Goal: Transaction & Acquisition: Purchase product/service

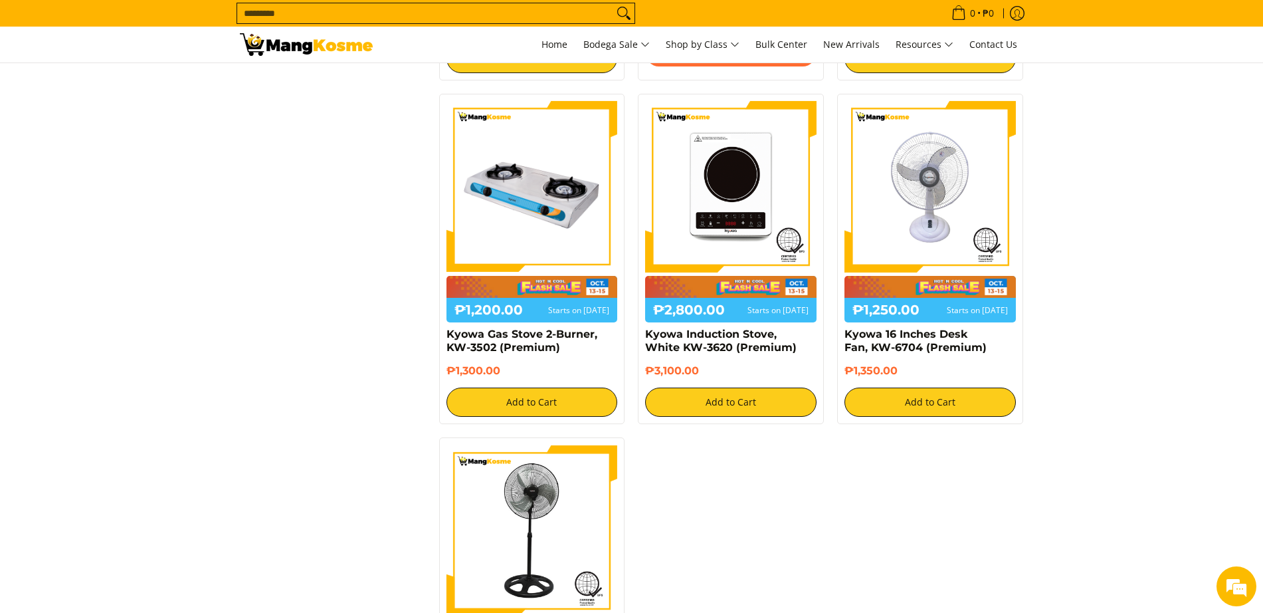
click at [278, 14] on input "Search..." at bounding box center [425, 13] width 376 height 20
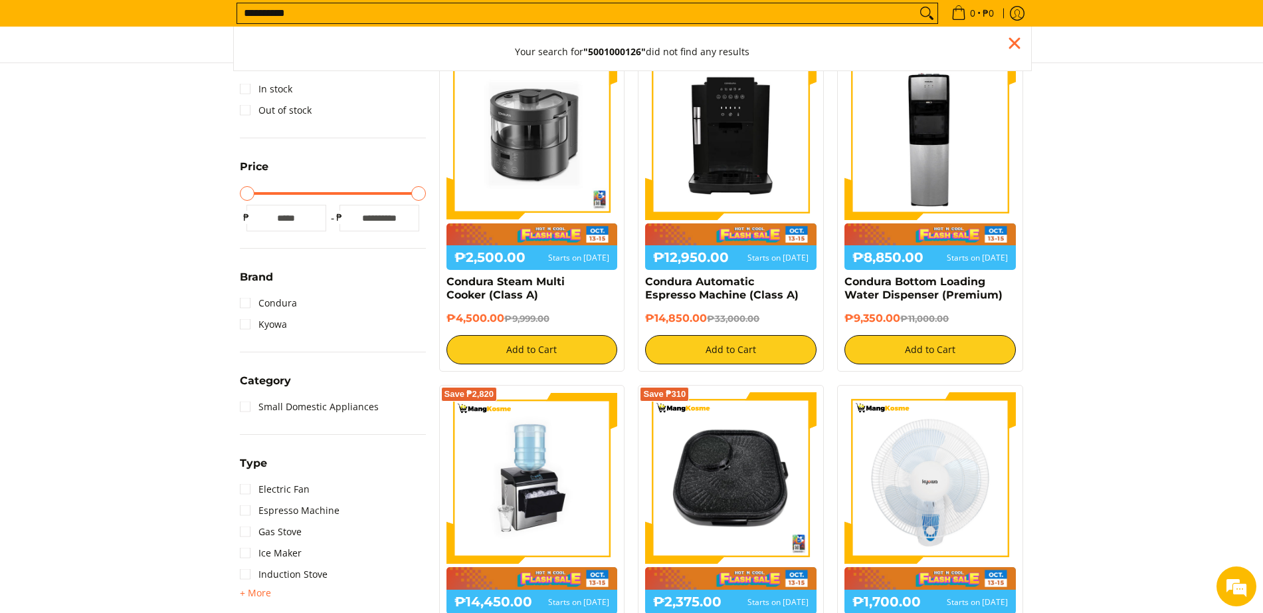
scroll to position [293, 0]
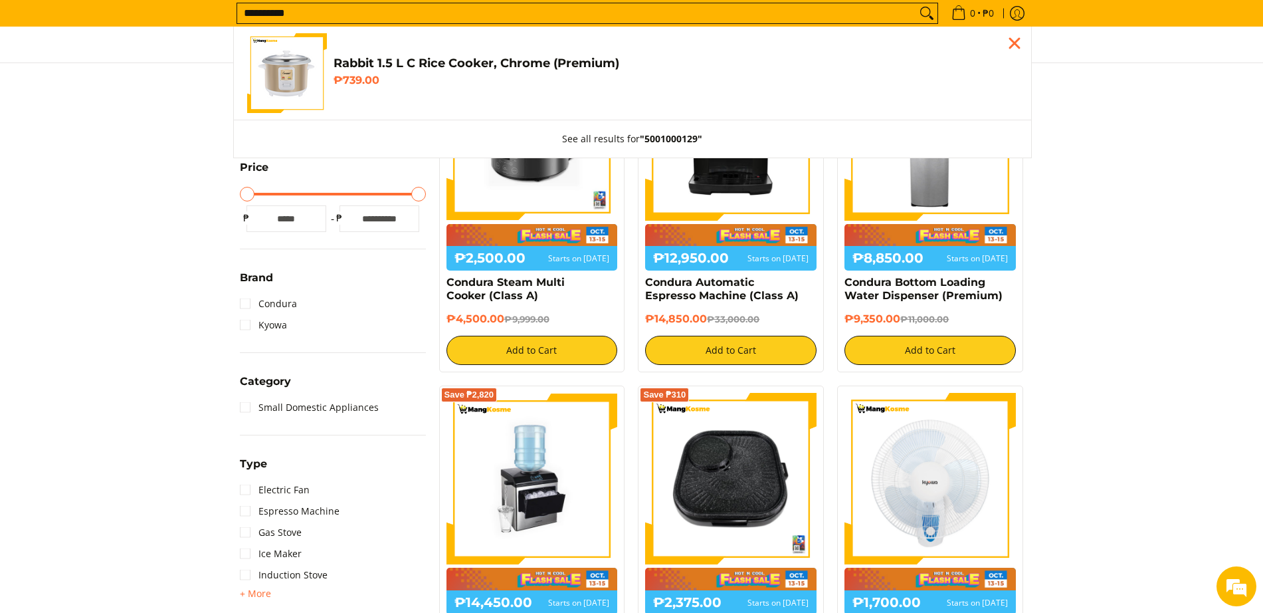
type input "**********"
click at [325, 61] on img "Customer Navigation" at bounding box center [287, 73] width 80 height 80
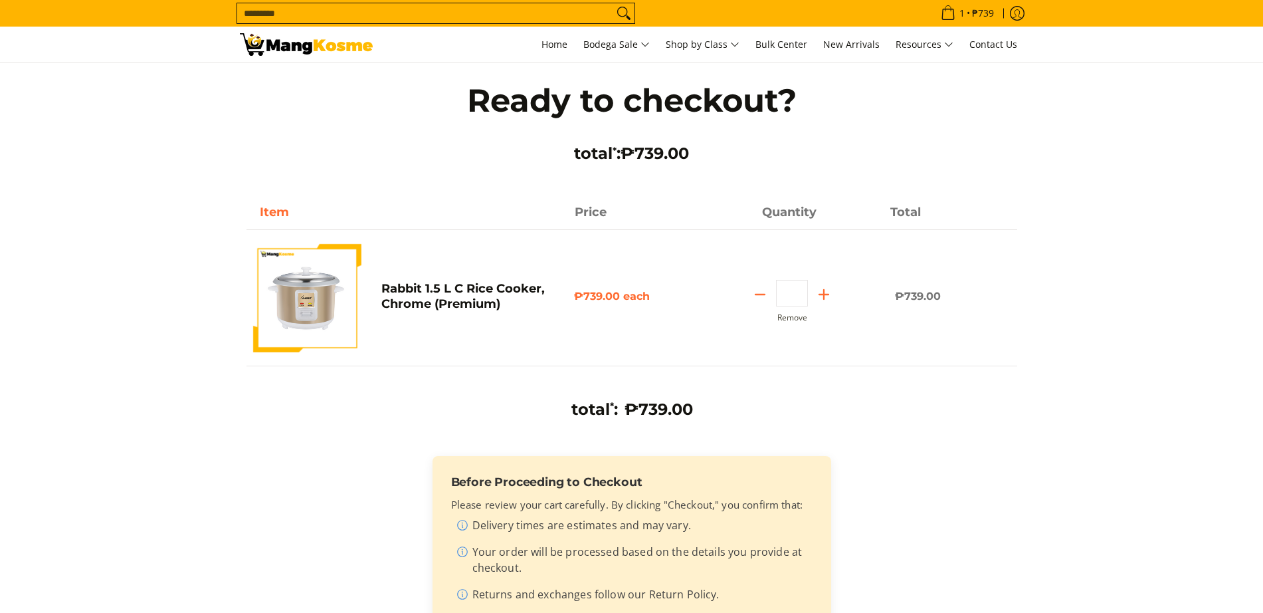
click at [478, 20] on input "Search..." at bounding box center [425, 13] width 376 height 20
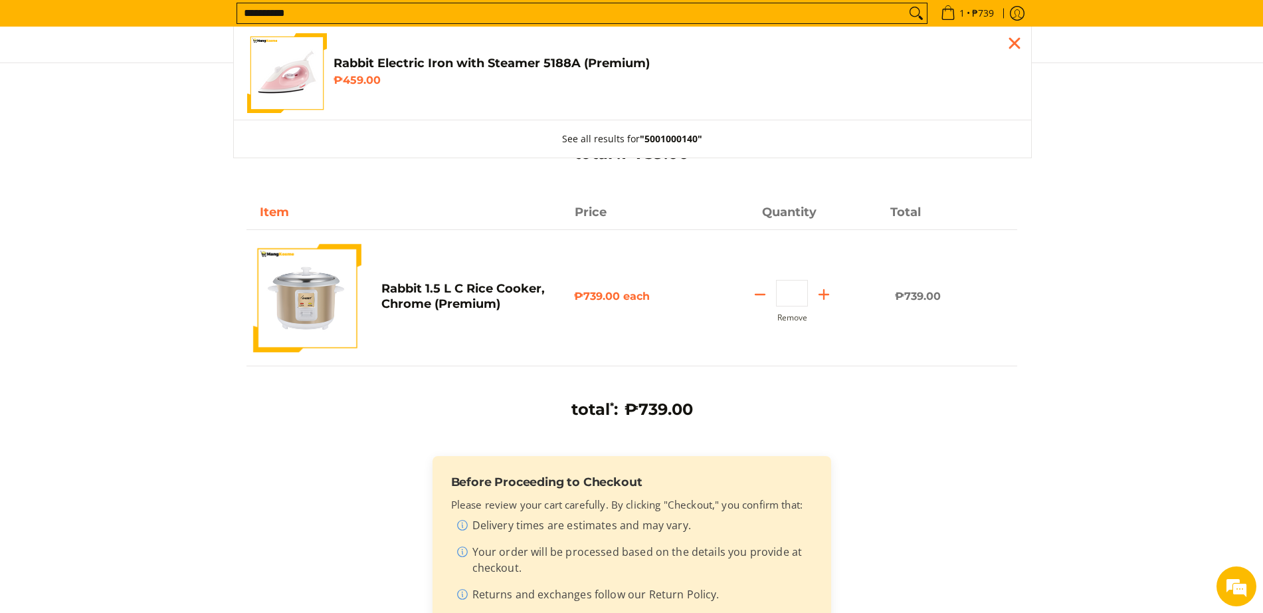
type input "**********"
click at [313, 78] on img "Customer Navigation" at bounding box center [287, 73] width 80 height 80
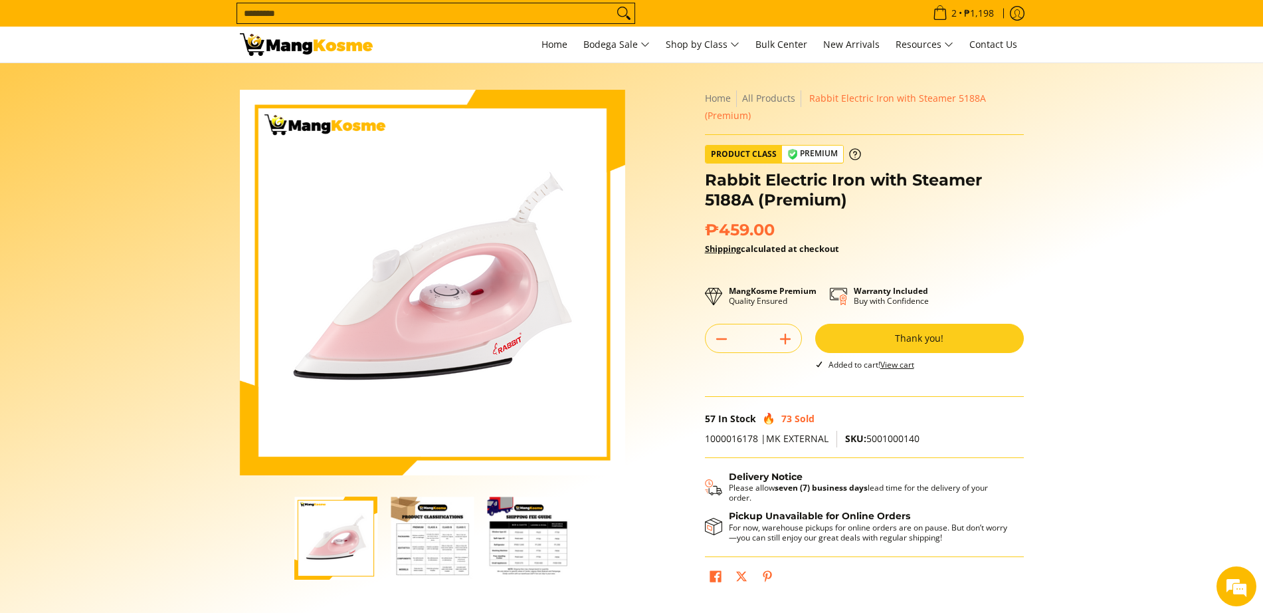
click at [515, 13] on input "Search..." at bounding box center [425, 13] width 376 height 20
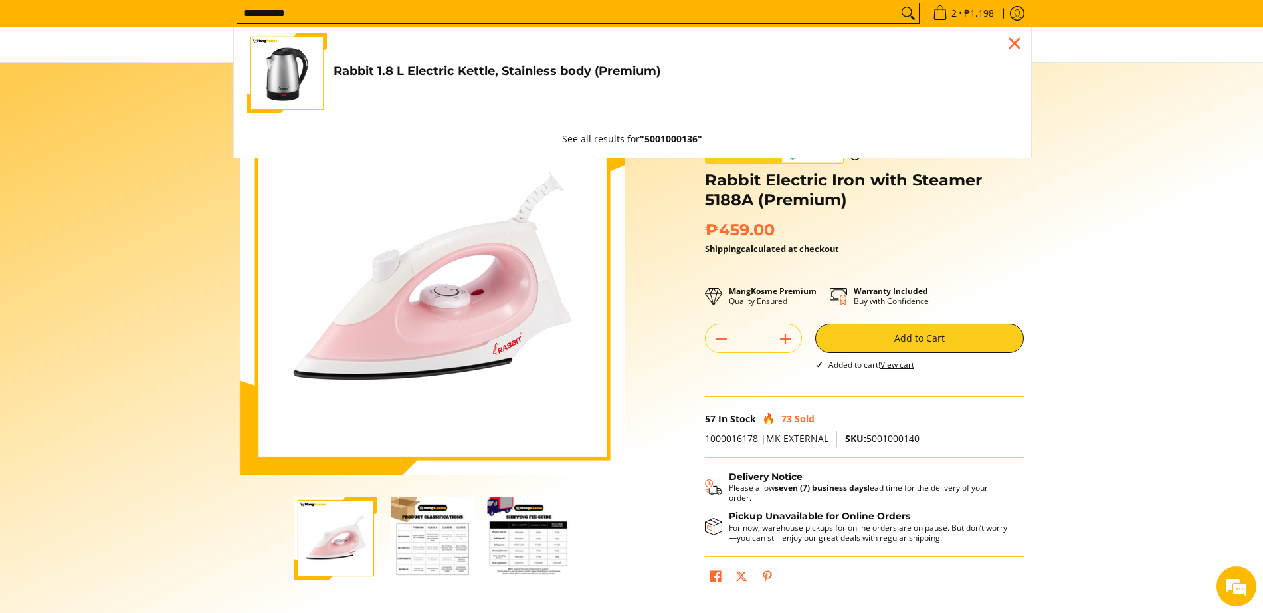
type input "**********"
click at [335, 76] on h4 "Rabbit 1.8 L Electric Kettle, Stainless body (Premium)" at bounding box center [676, 71] width 684 height 15
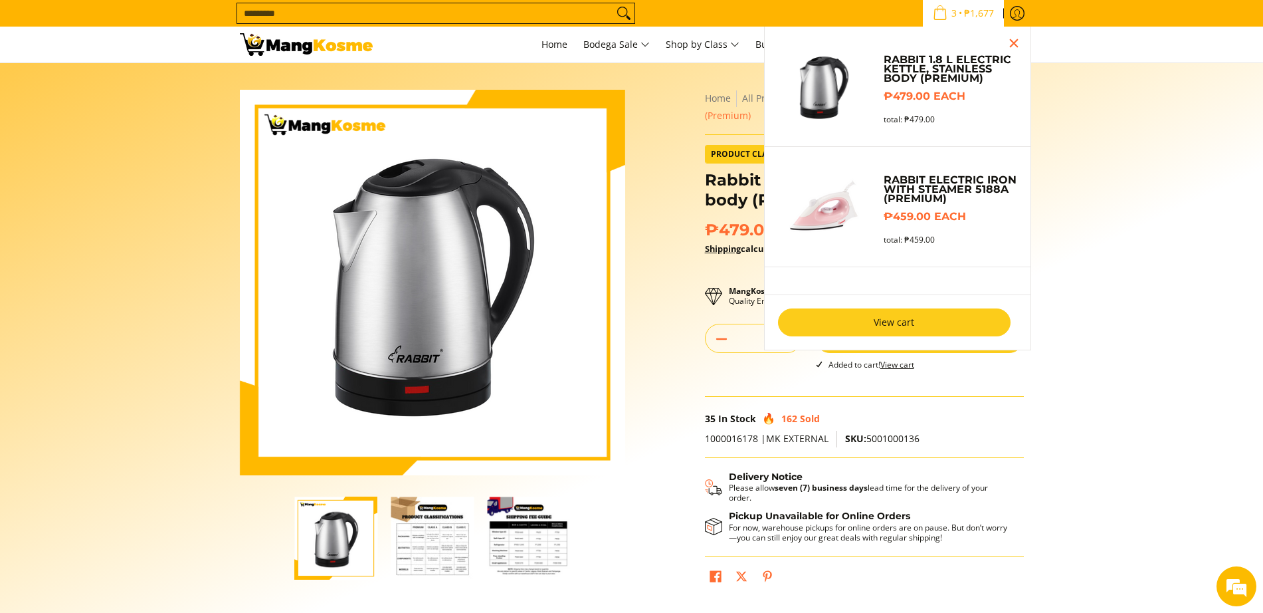
click at [894, 317] on link "View cart" at bounding box center [894, 322] width 233 height 28
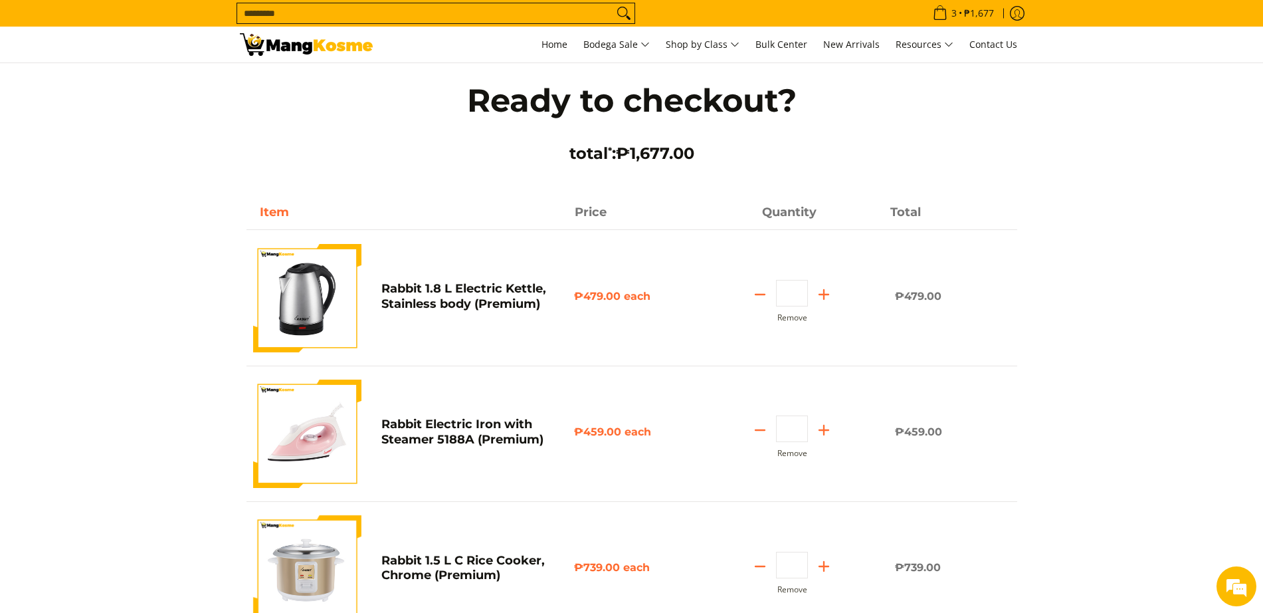
scroll to position [554, 0]
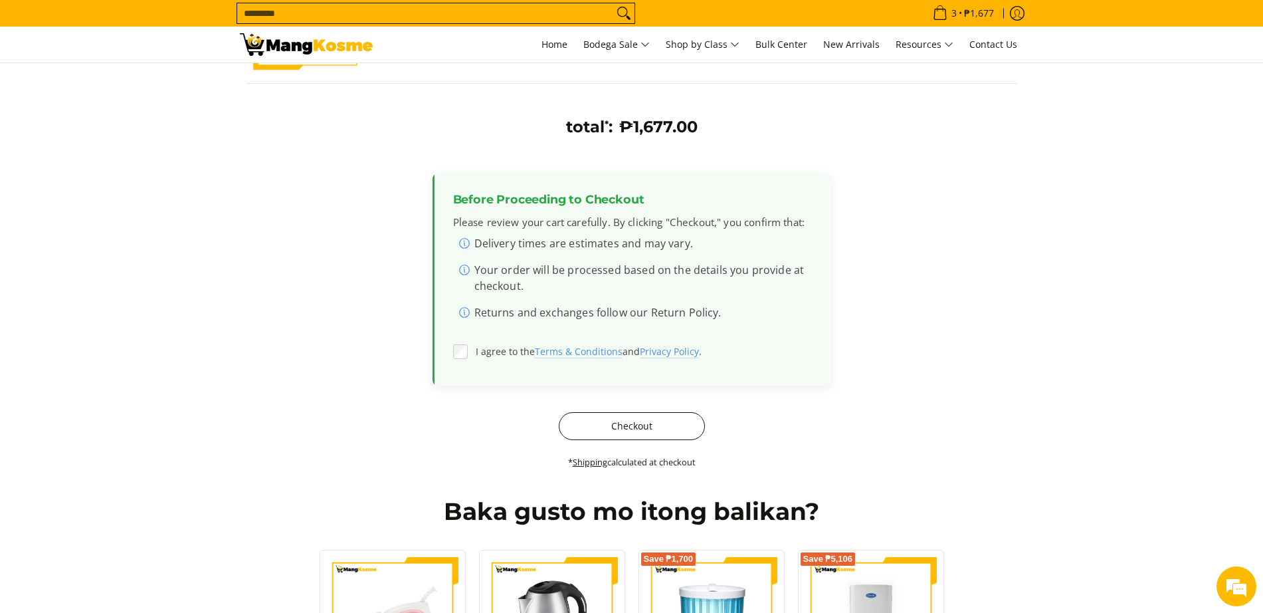
click at [611, 427] on button "Checkout" at bounding box center [632, 426] width 146 height 28
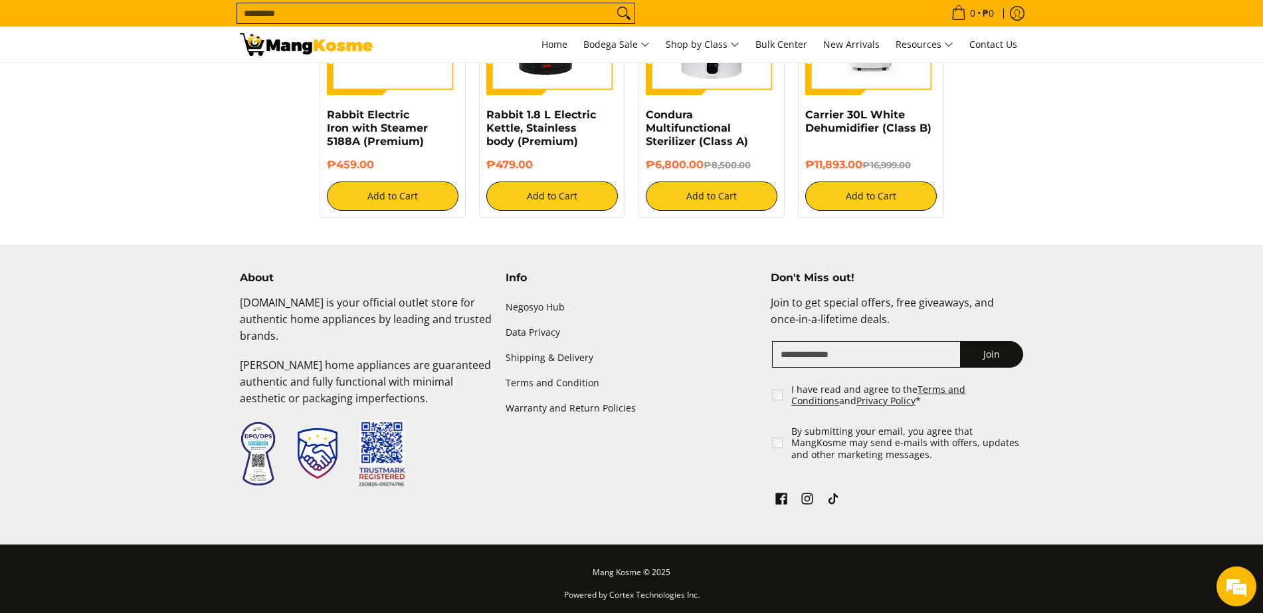
scroll to position [348, 0]
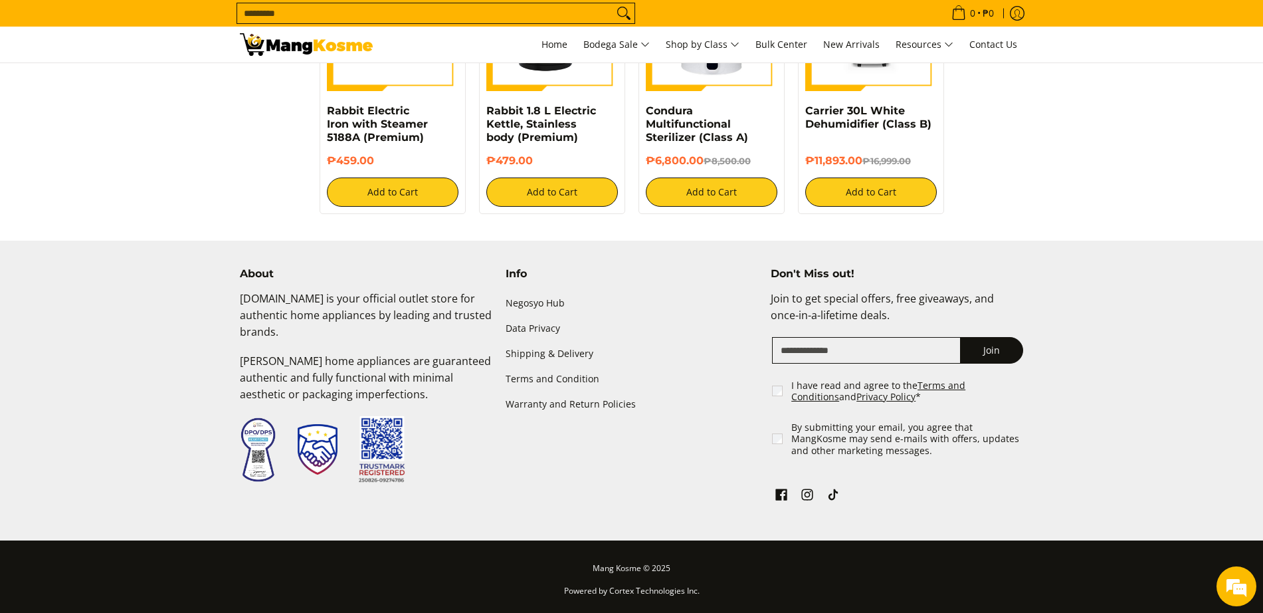
click at [294, 7] on input "Search..." at bounding box center [425, 13] width 376 height 20
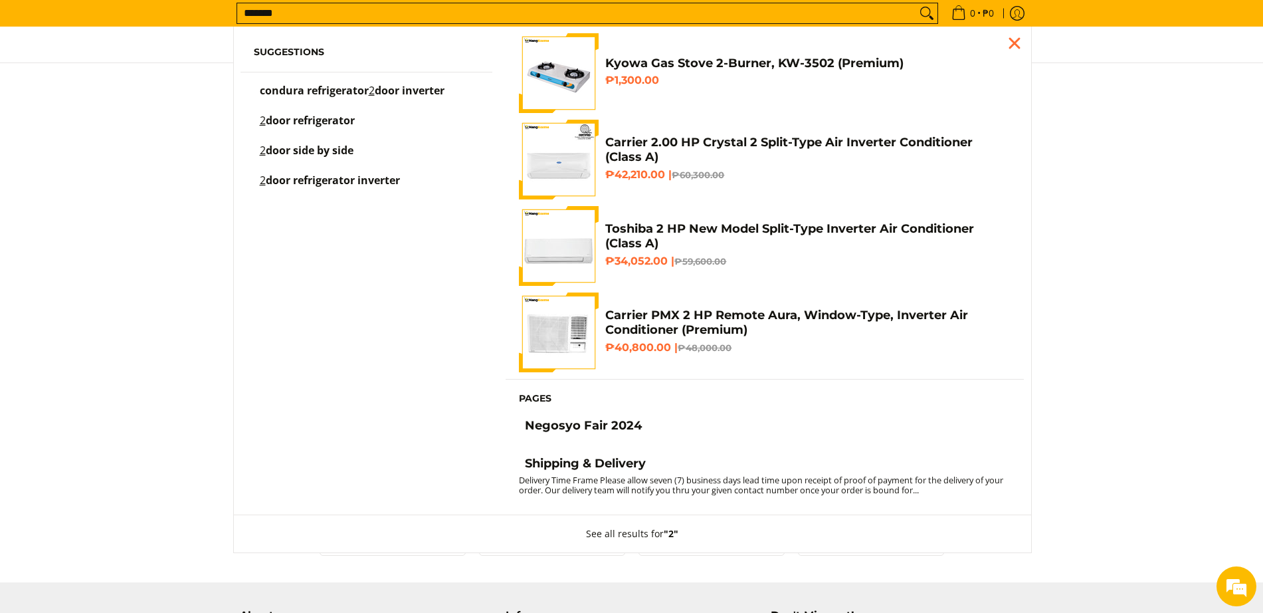
scroll to position [0, 0]
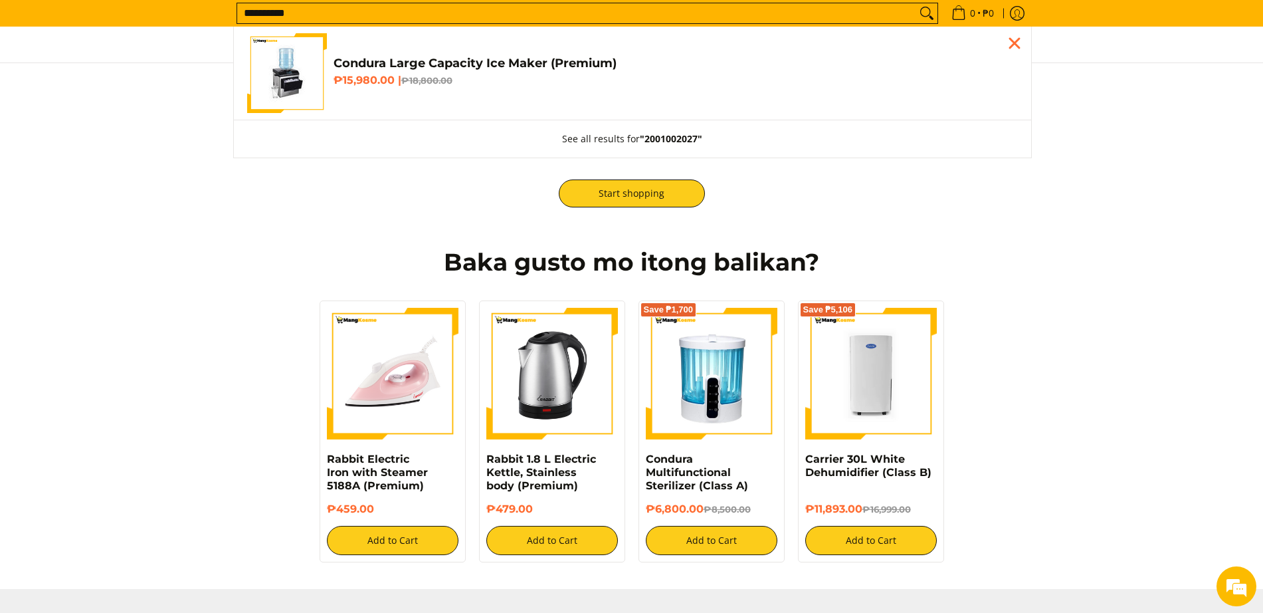
type input "**********"
click at [318, 49] on img "Customer Navigation" at bounding box center [287, 73] width 80 height 80
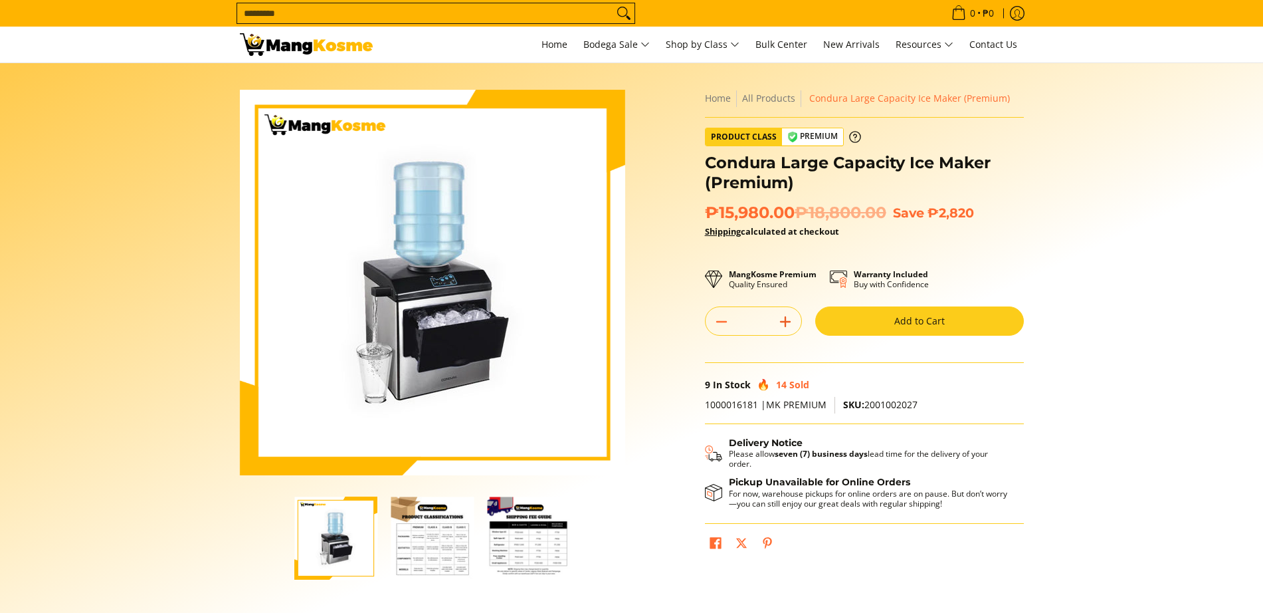
click at [788, 314] on icon "Add" at bounding box center [785, 321] width 19 height 19
type input "*"
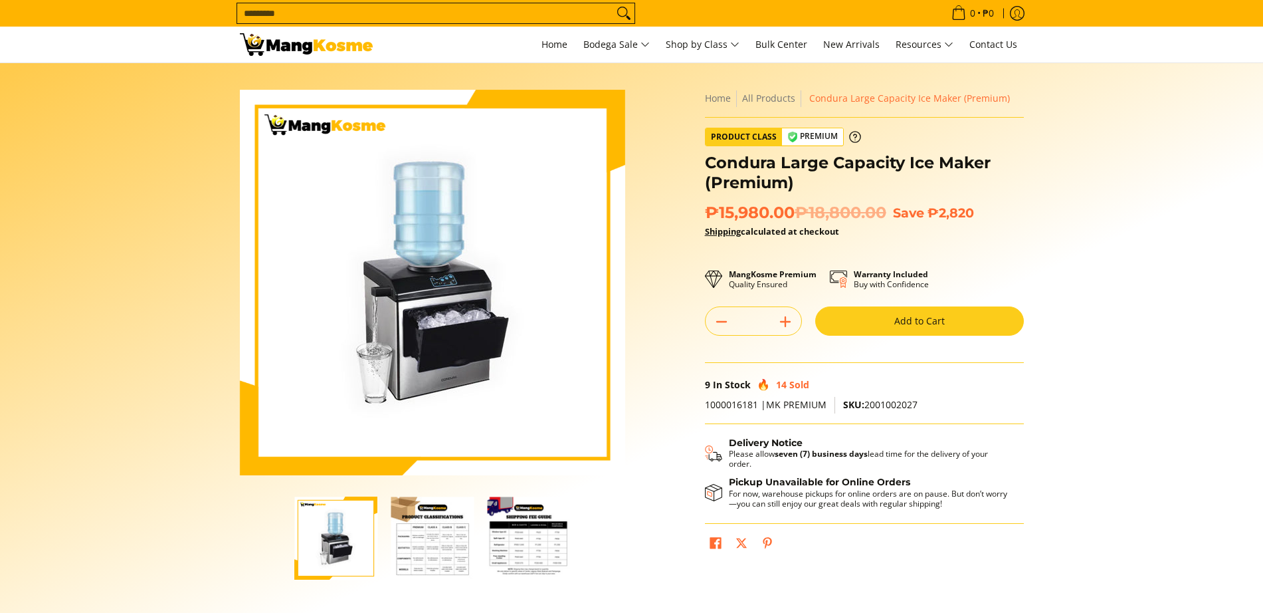
click at [879, 324] on button "Add to Cart" at bounding box center [919, 320] width 209 height 29
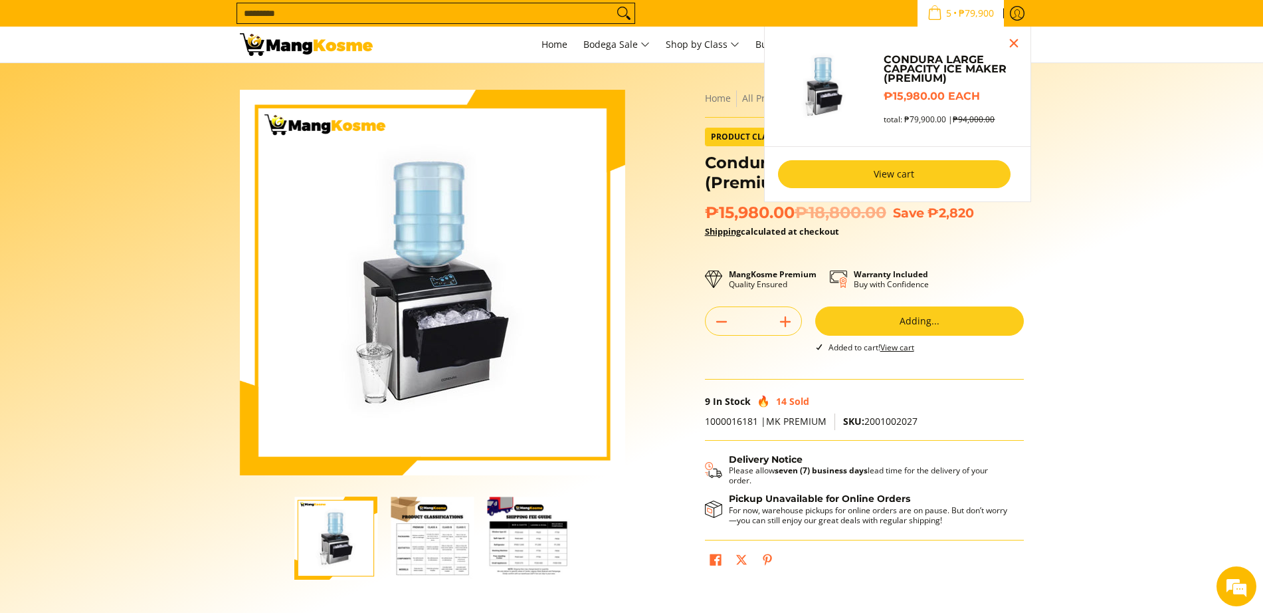
click at [940, 165] on link "View cart" at bounding box center [894, 174] width 233 height 28
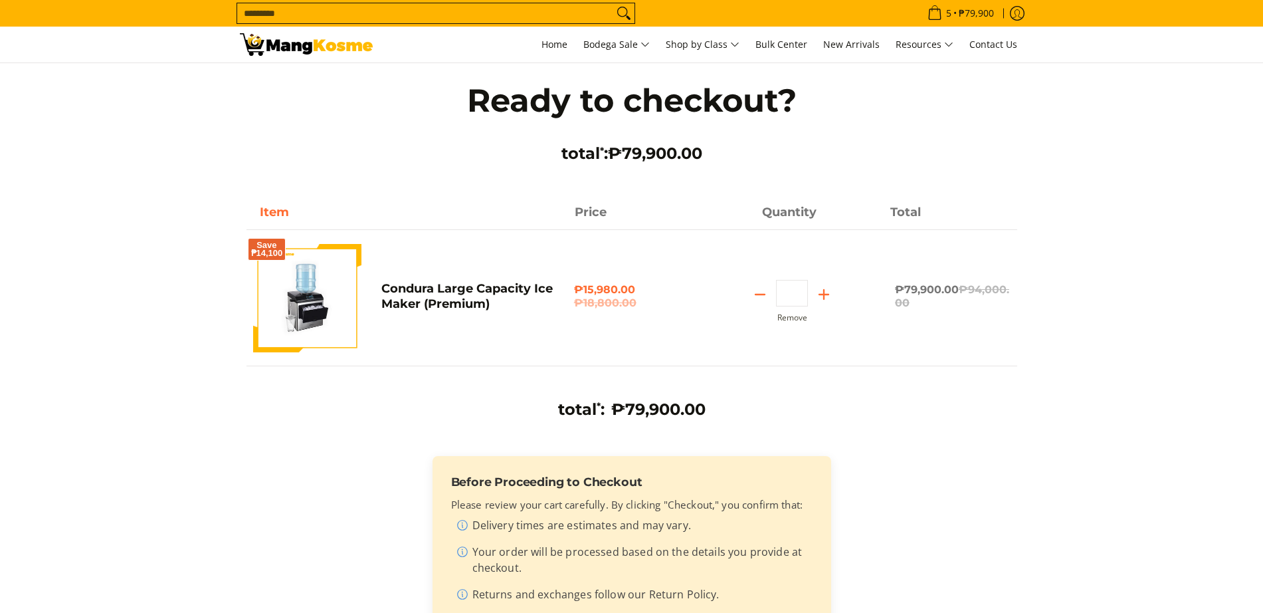
scroll to position [277, 0]
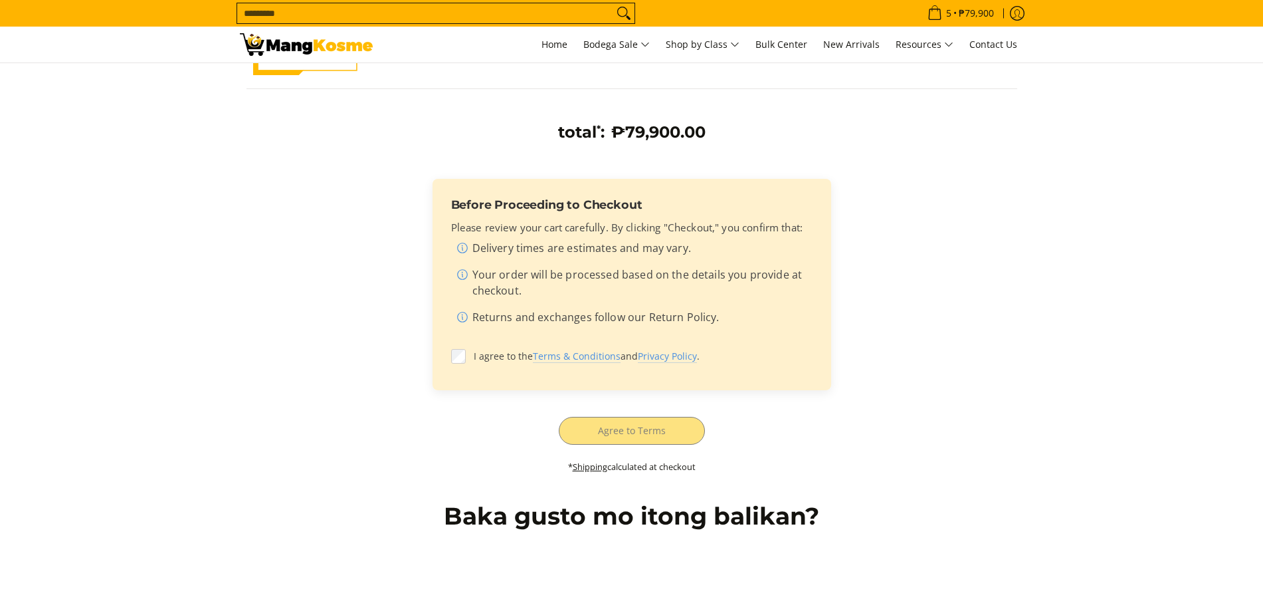
drag, startPoint x: 0, startPoint y: 0, endPoint x: 585, endPoint y: 403, distance: 710.6
click at [487, 365] on label "I agree to the Terms & Conditions and Privacy Policy ." at bounding box center [631, 356] width 361 height 25
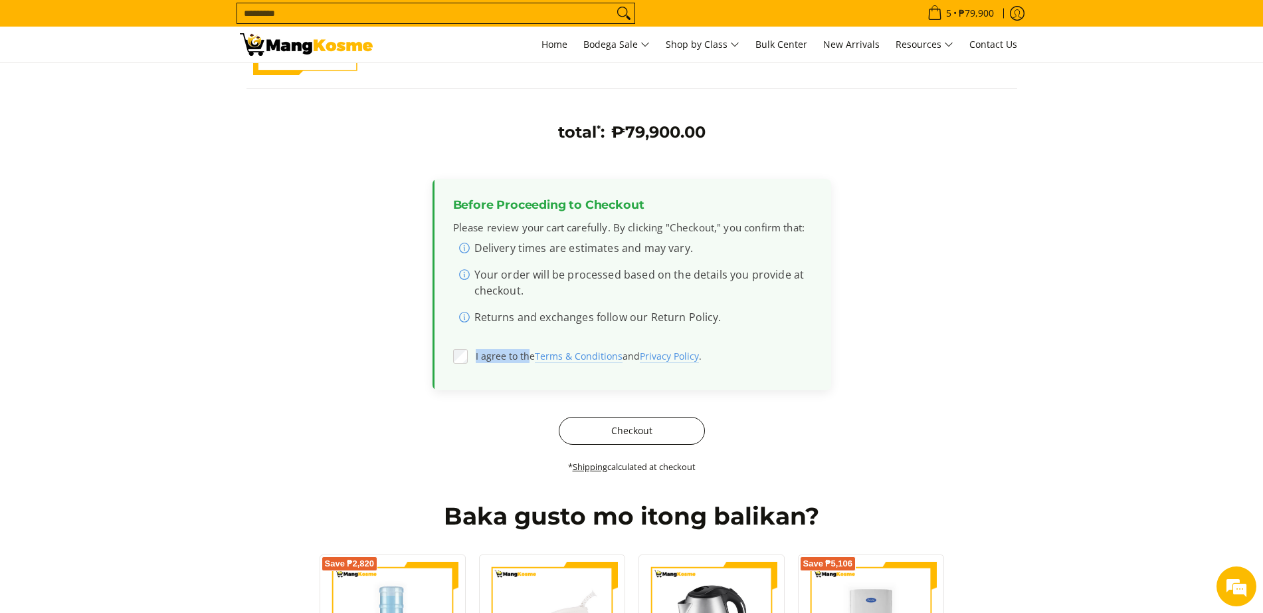
click at [635, 424] on button "Checkout" at bounding box center [632, 431] width 146 height 28
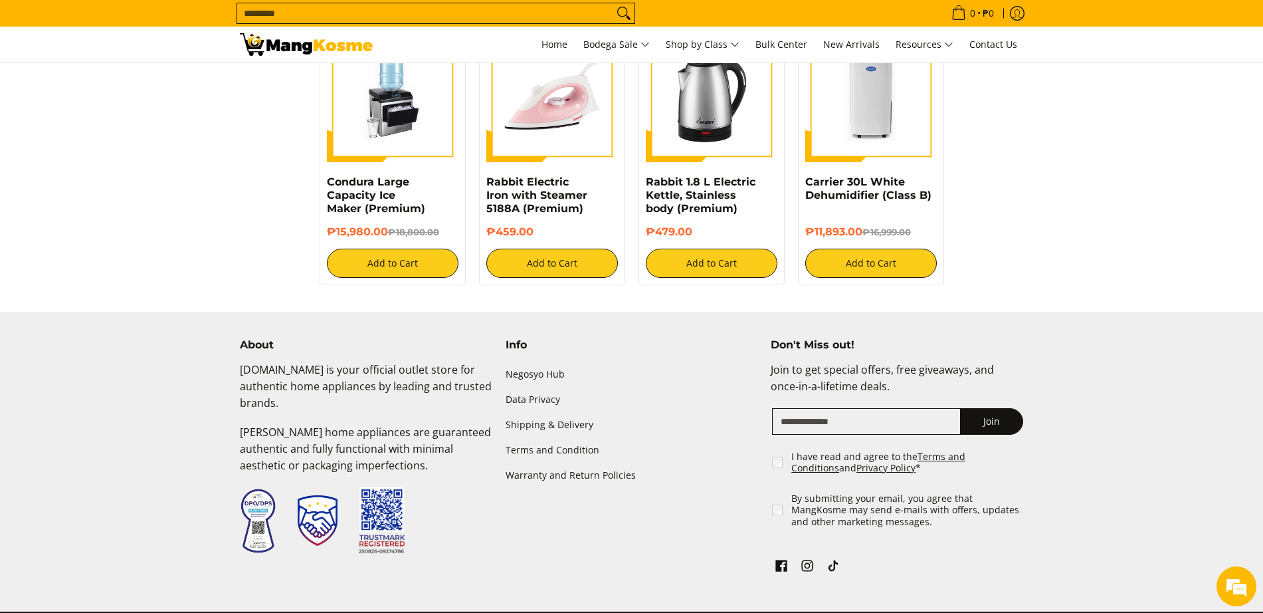
click at [301, 18] on input "Search..." at bounding box center [425, 13] width 376 height 20
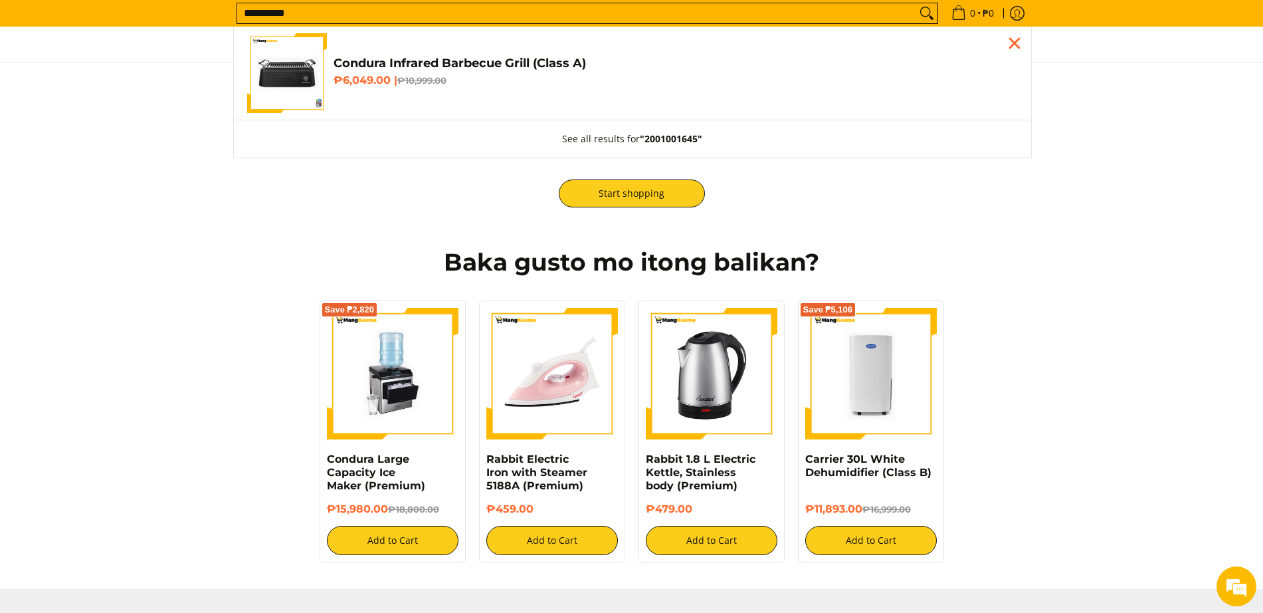
type input "**********"
click at [293, 82] on img "Customer Navigation" at bounding box center [287, 73] width 80 height 80
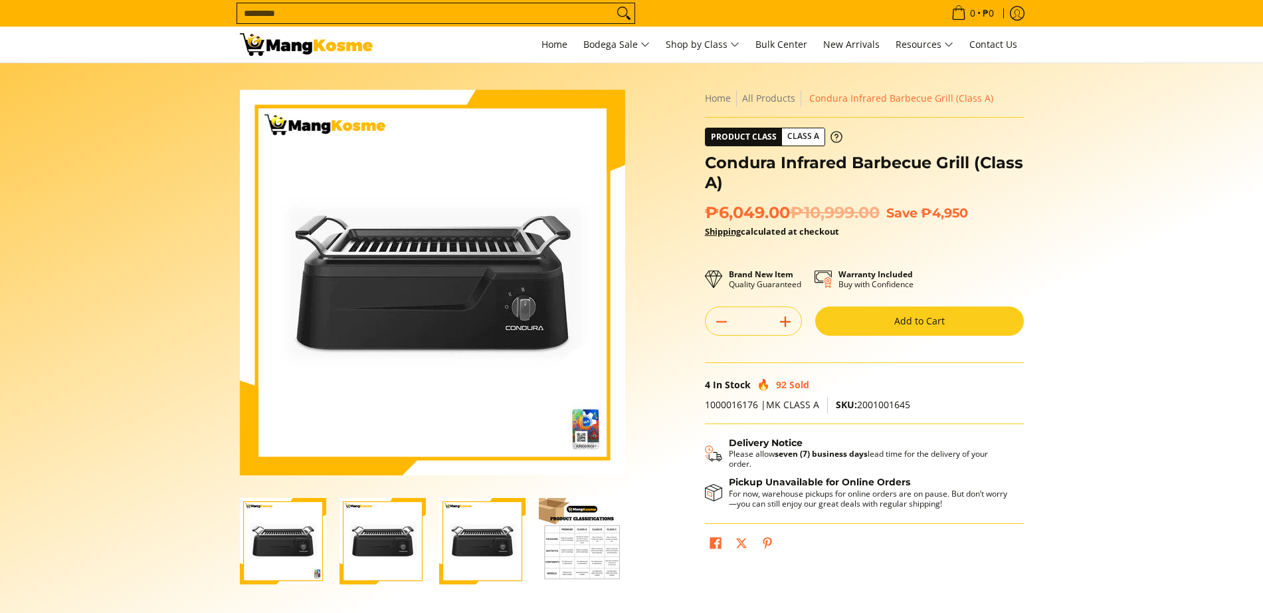
click at [784, 323] on icon "Add" at bounding box center [785, 321] width 19 height 19
click at [785, 323] on line "Add" at bounding box center [785, 321] width 0 height 9
click at [787, 323] on icon "Add" at bounding box center [785, 321] width 19 height 19
click at [790, 323] on icon "Add" at bounding box center [785, 321] width 19 height 19
type input "*"
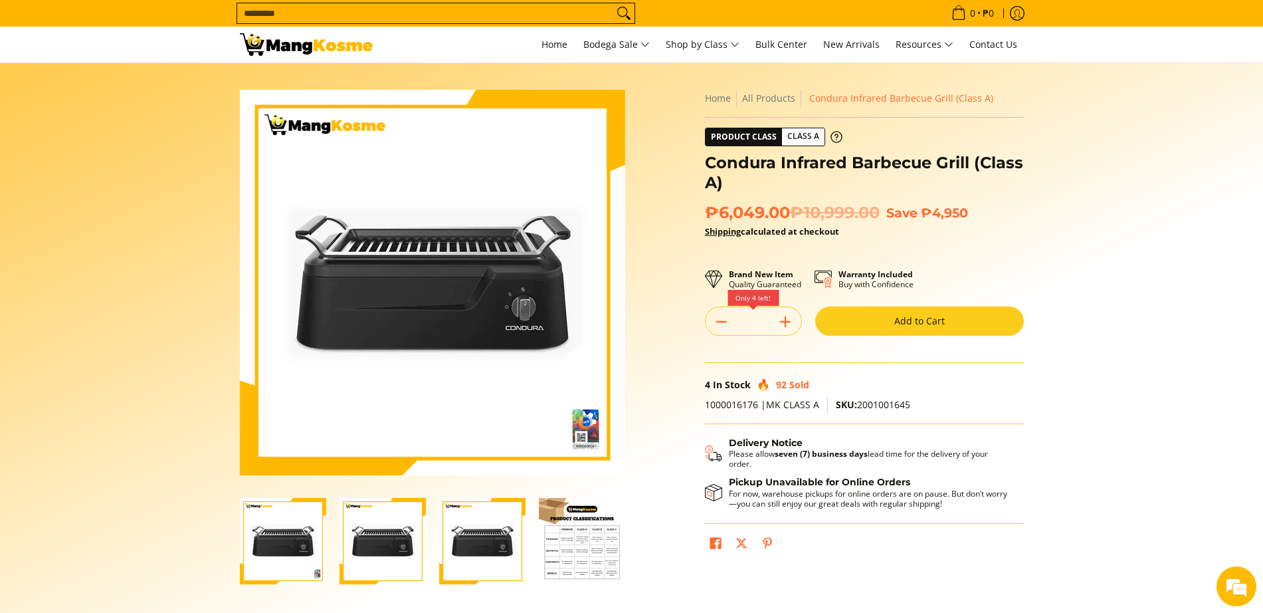
click at [859, 322] on button "Add to Cart" at bounding box center [919, 320] width 209 height 29
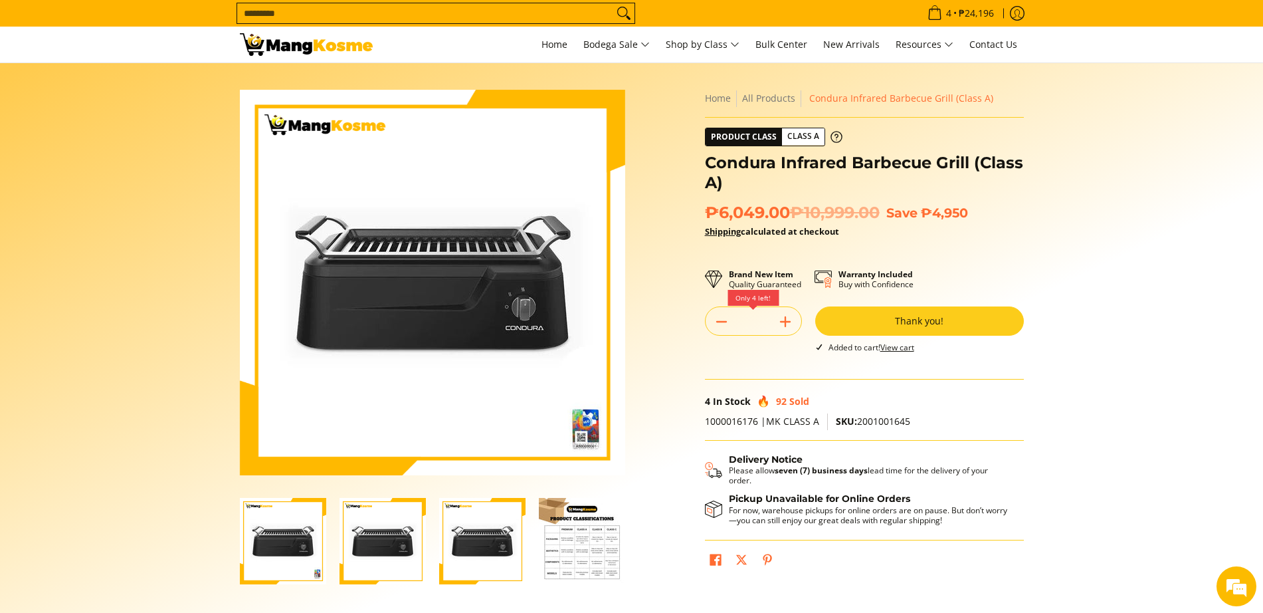
click at [516, 11] on input "Search..." at bounding box center [425, 13] width 376 height 20
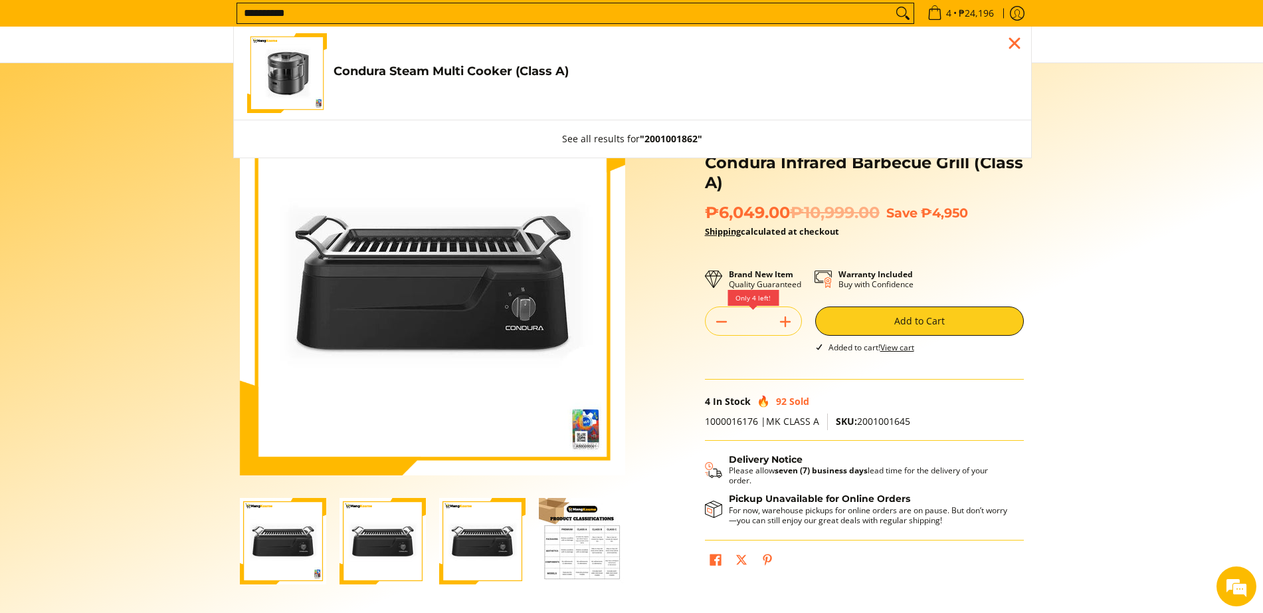
type input "**********"
click at [429, 69] on h4 "Condura Steam Multi Cooker (Class A)" at bounding box center [676, 71] width 684 height 15
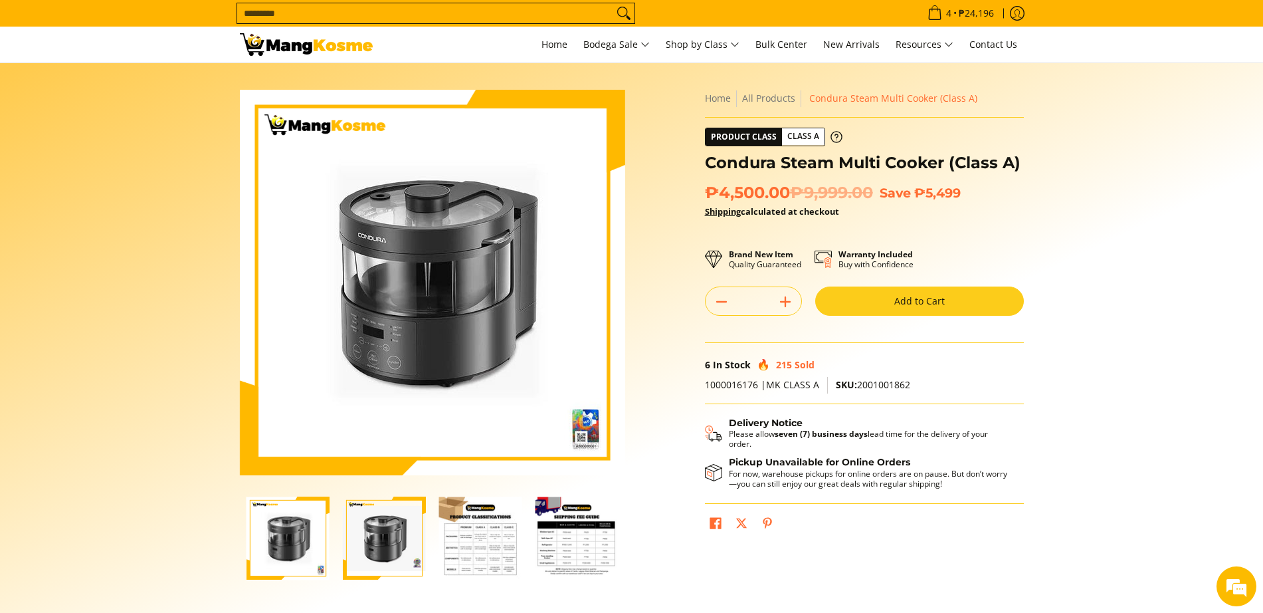
click at [904, 296] on button "Add to Cart" at bounding box center [919, 300] width 209 height 29
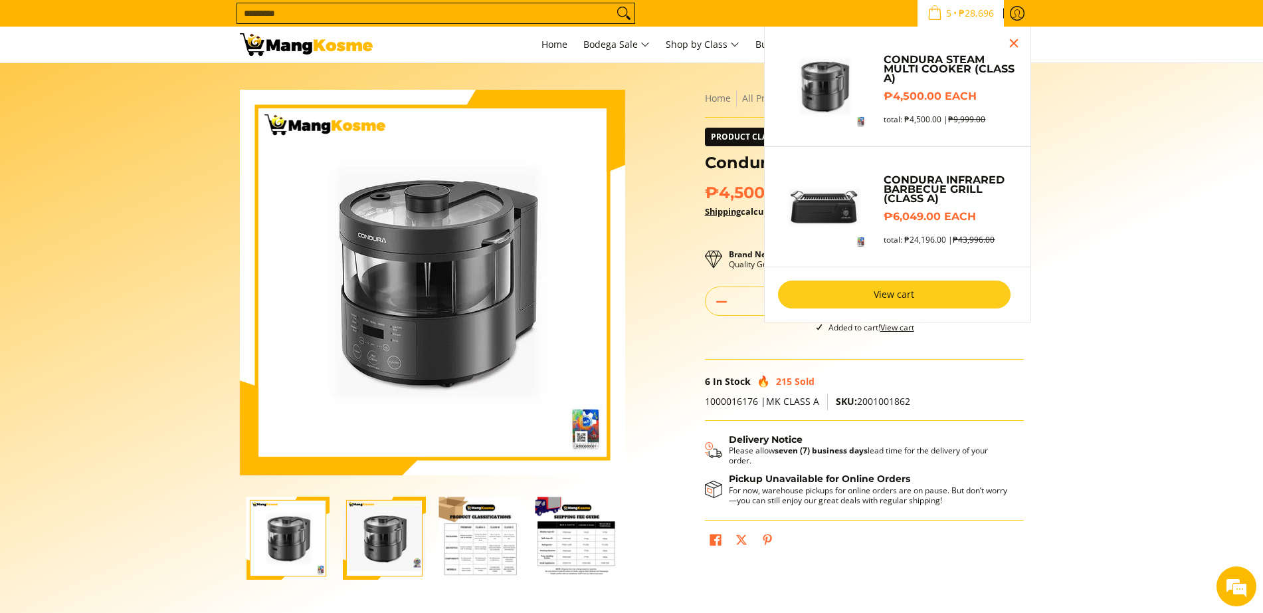
click at [900, 285] on link "View cart" at bounding box center [894, 294] width 233 height 28
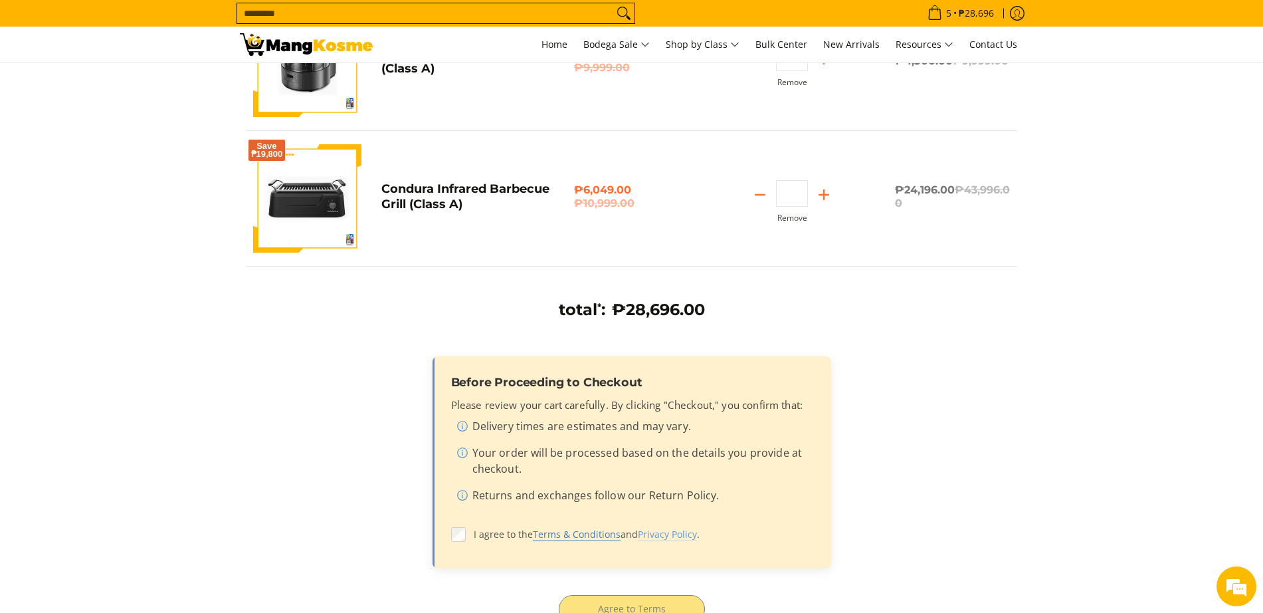
scroll to position [277, 0]
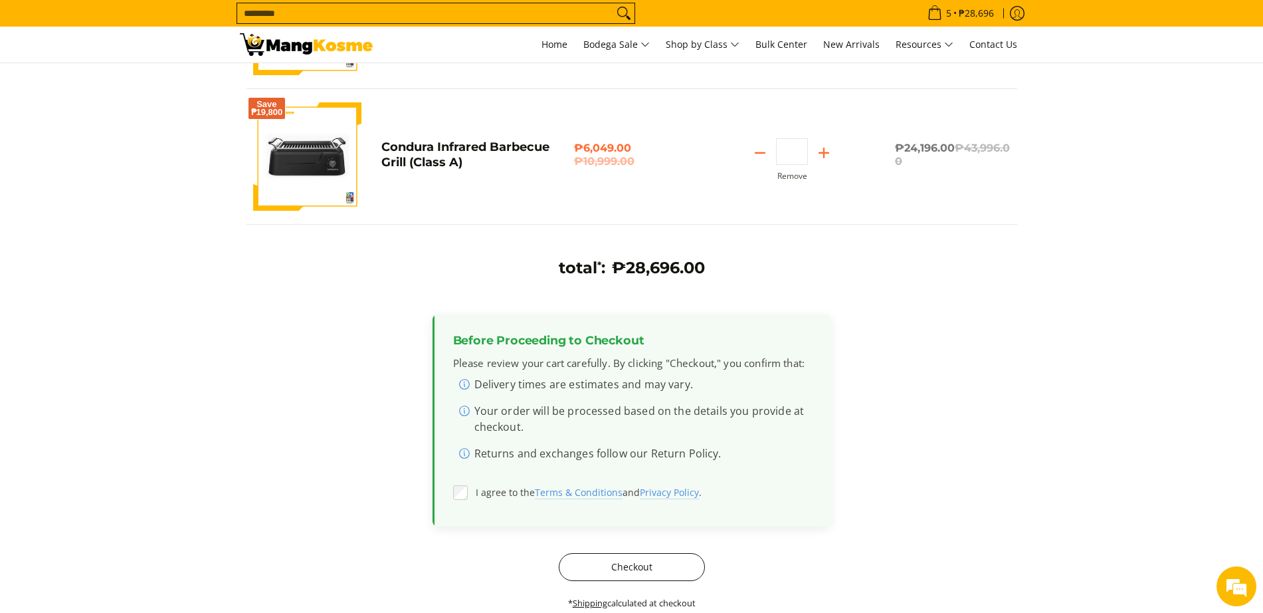
click at [589, 579] on button "Checkout" at bounding box center [632, 567] width 146 height 28
